Goal: Task Accomplishment & Management: Manage account settings

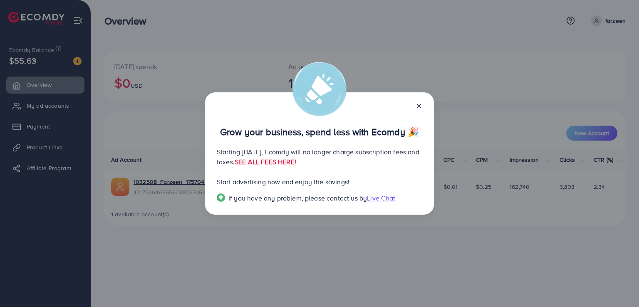
click at [418, 106] on line at bounding box center [418, 105] width 3 height 3
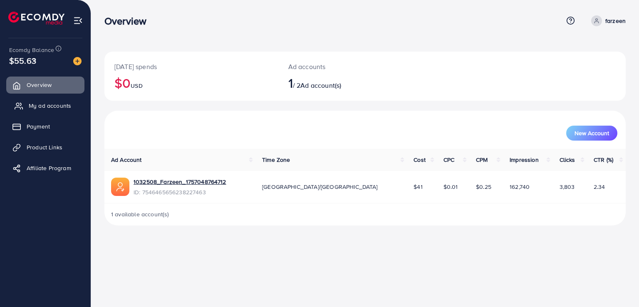
click at [55, 100] on link "My ad accounts" at bounding box center [45, 105] width 78 height 17
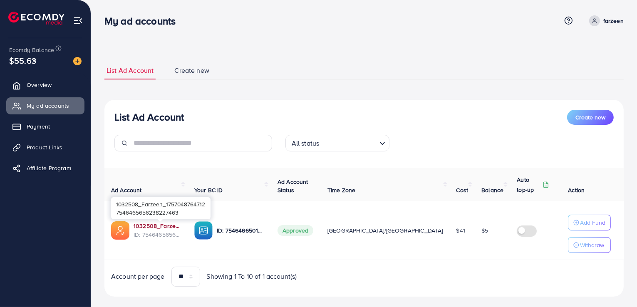
click at [155, 225] on link "1032508_Farzeen_1757048764712" at bounding box center [156, 226] width 47 height 8
